Goal: Information Seeking & Learning: Learn about a topic

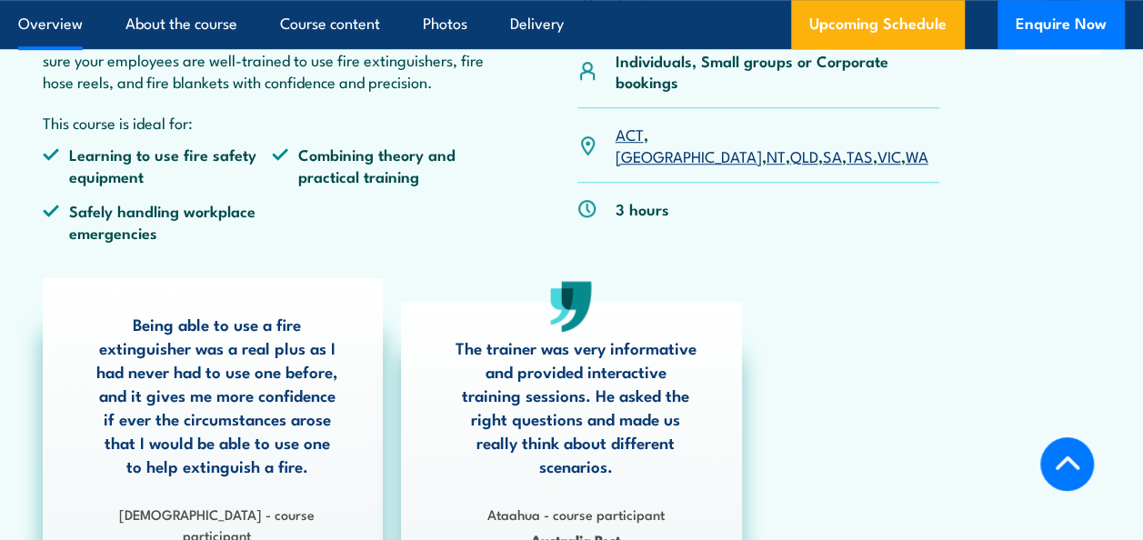
scroll to position [667, 0]
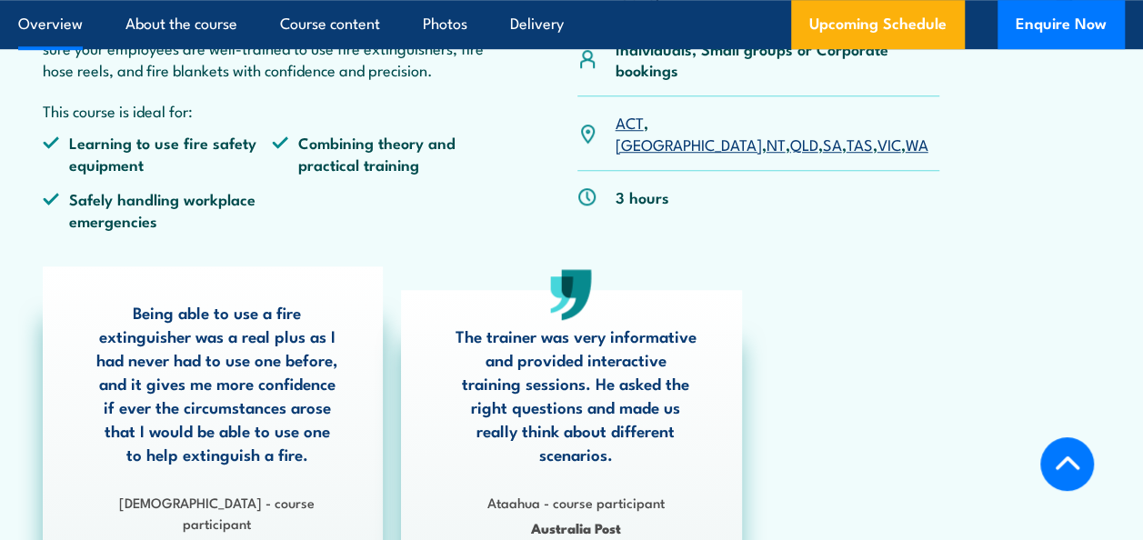
click at [905, 133] on link "WA" at bounding box center [916, 144] width 23 height 22
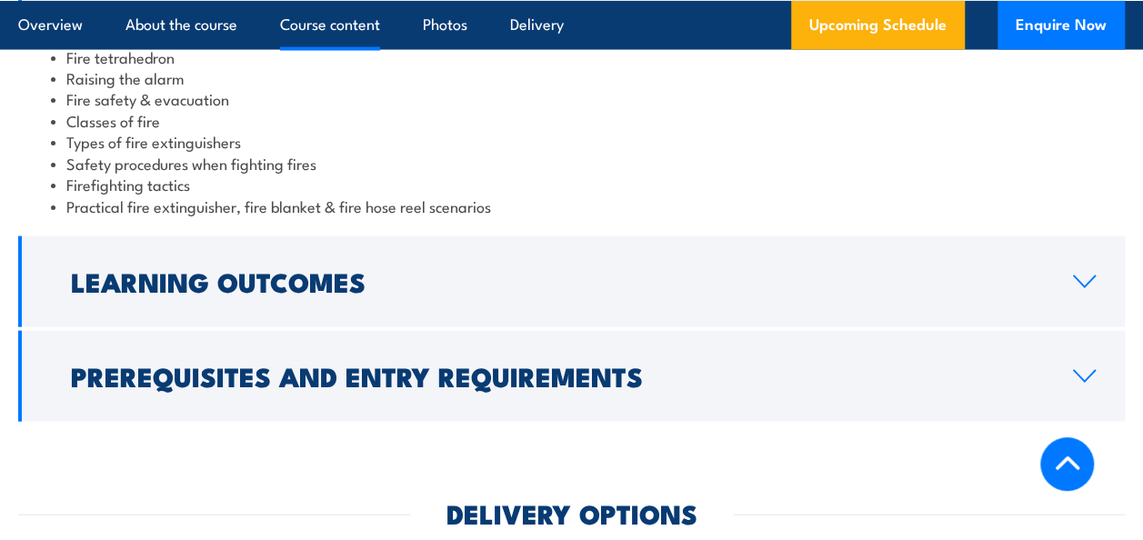
scroll to position [1845, 0]
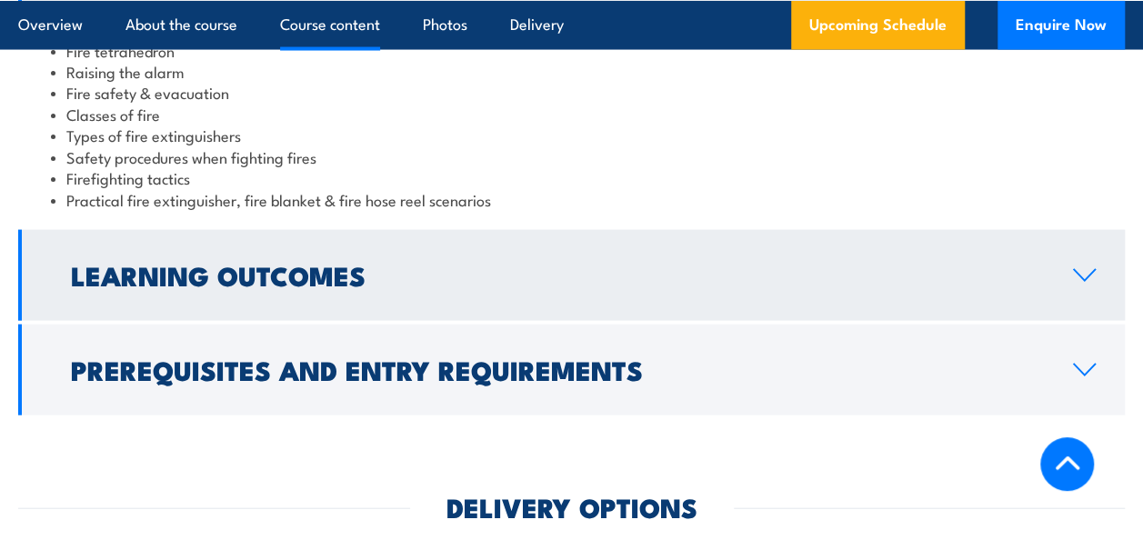
click at [1088, 281] on icon at bounding box center [1084, 275] width 21 height 11
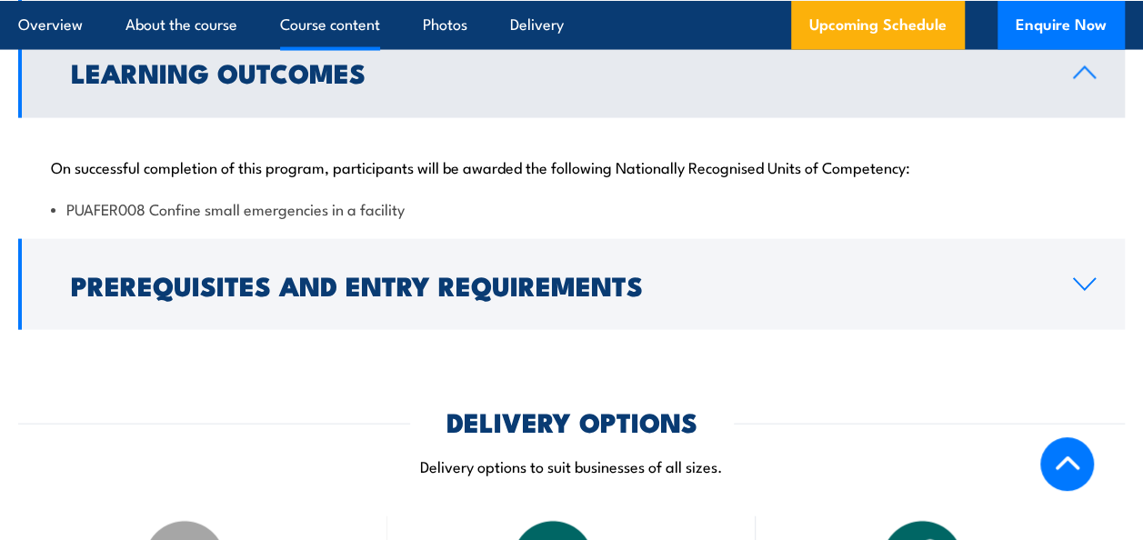
click at [1082, 78] on icon at bounding box center [1084, 72] width 21 height 11
